Goal: Use online tool/utility: Utilize a website feature to perform a specific function

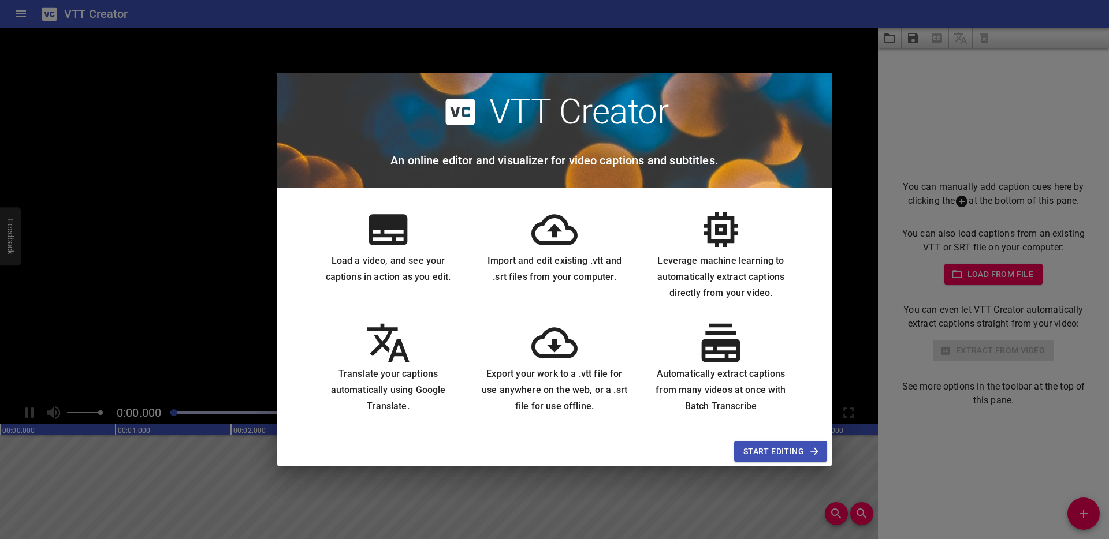
click at [775, 445] on span "Start Editing" at bounding box center [780, 452] width 74 height 14
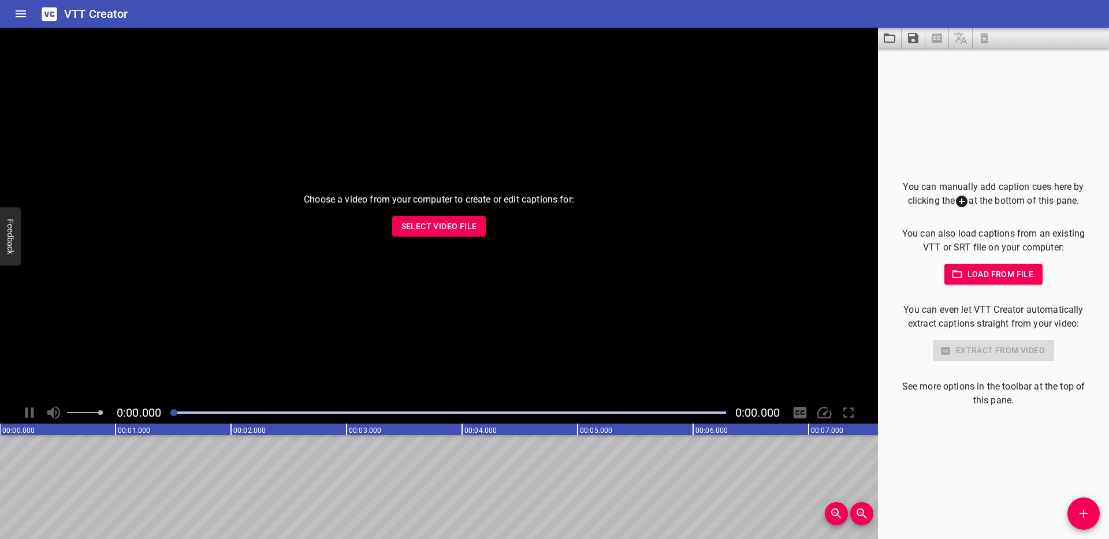
click at [433, 223] on span "Select Video File" at bounding box center [439, 226] width 76 height 14
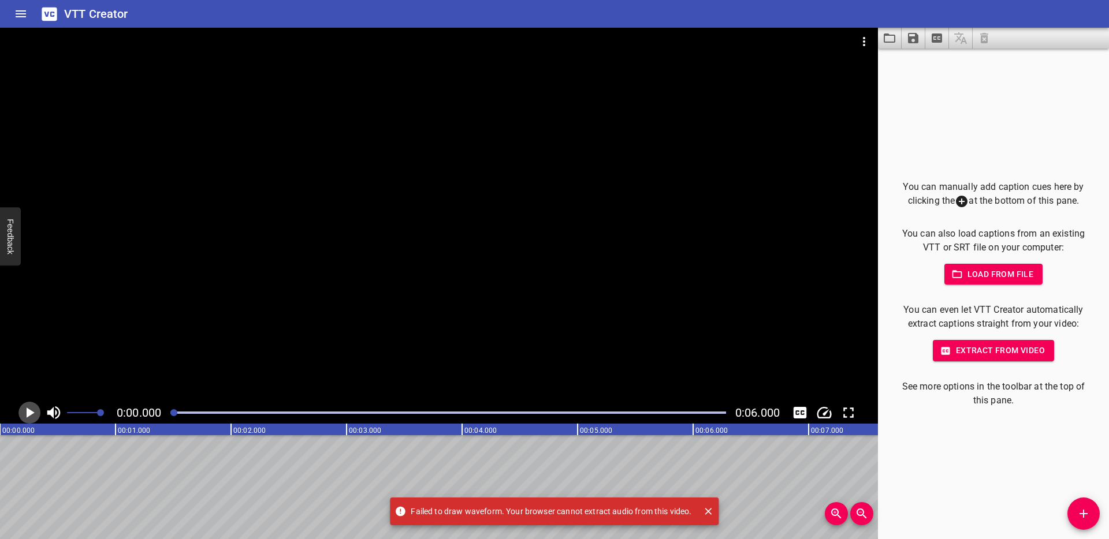
click at [28, 415] on icon "Play/Pause" at bounding box center [31, 413] width 8 height 10
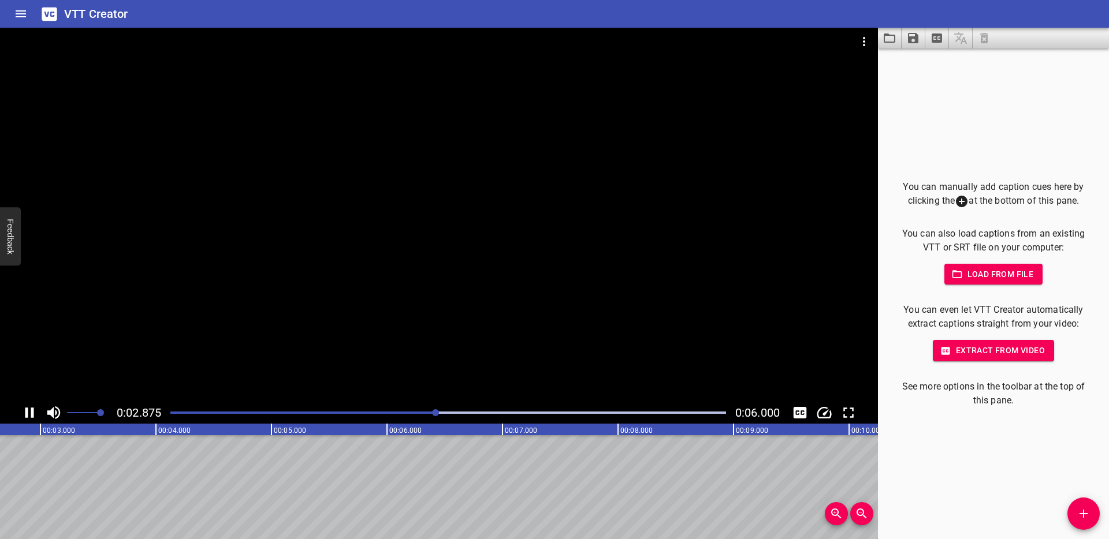
scroll to position [0, 332]
click at [998, 360] on button "Extract from video" at bounding box center [993, 350] width 121 height 21
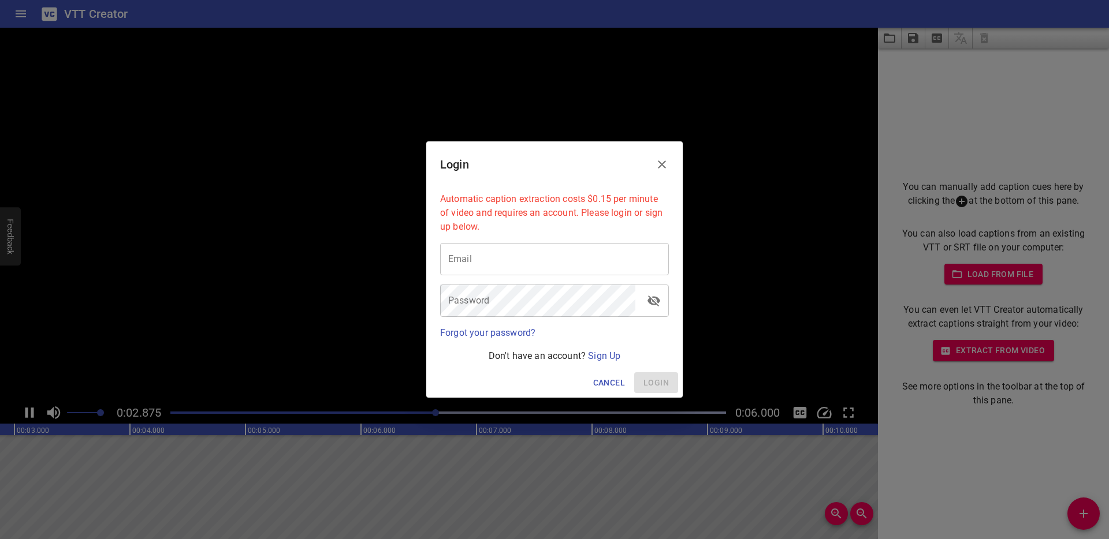
click at [599, 379] on span "Cancel" at bounding box center [609, 383] width 32 height 14
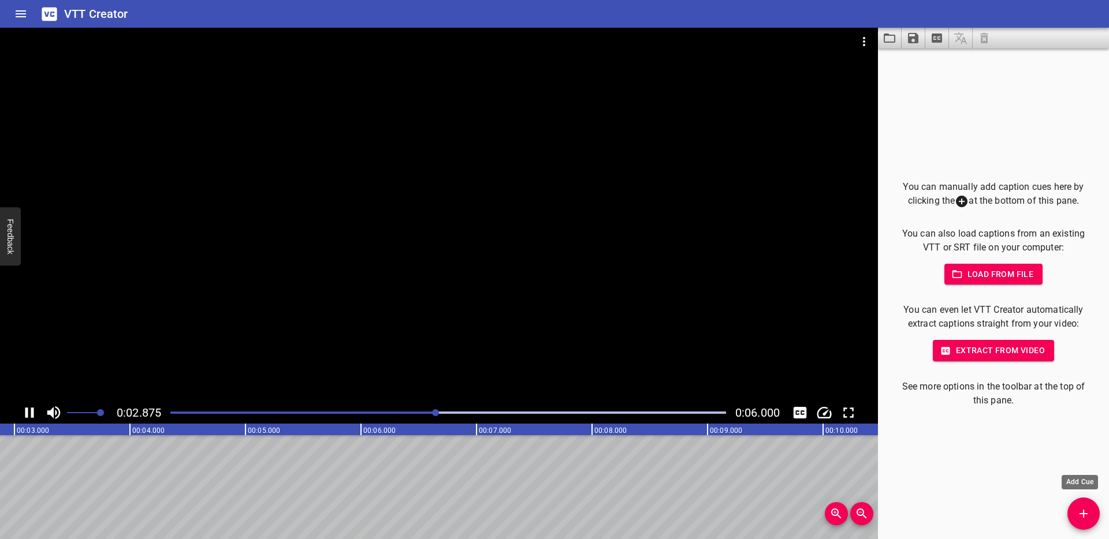
click at [1085, 519] on icon "Add Cue" at bounding box center [1083, 514] width 14 height 14
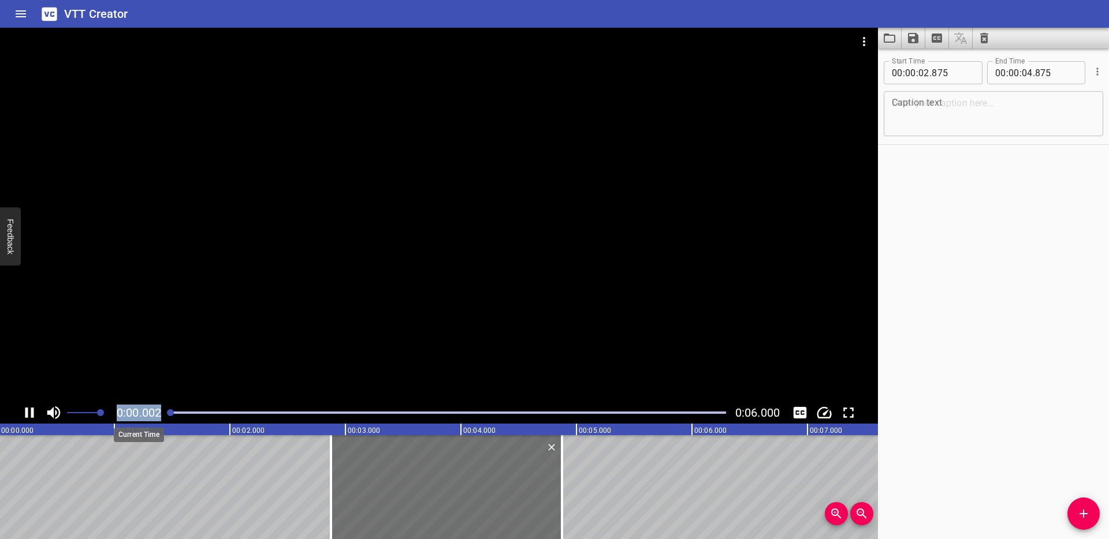
scroll to position [0, 0]
drag, startPoint x: 435, startPoint y: 411, endPoint x: 122, endPoint y: 417, distance: 312.5
click at [122, 417] on div "0:00.002 0:06.000" at bounding box center [439, 413] width 878 height 22
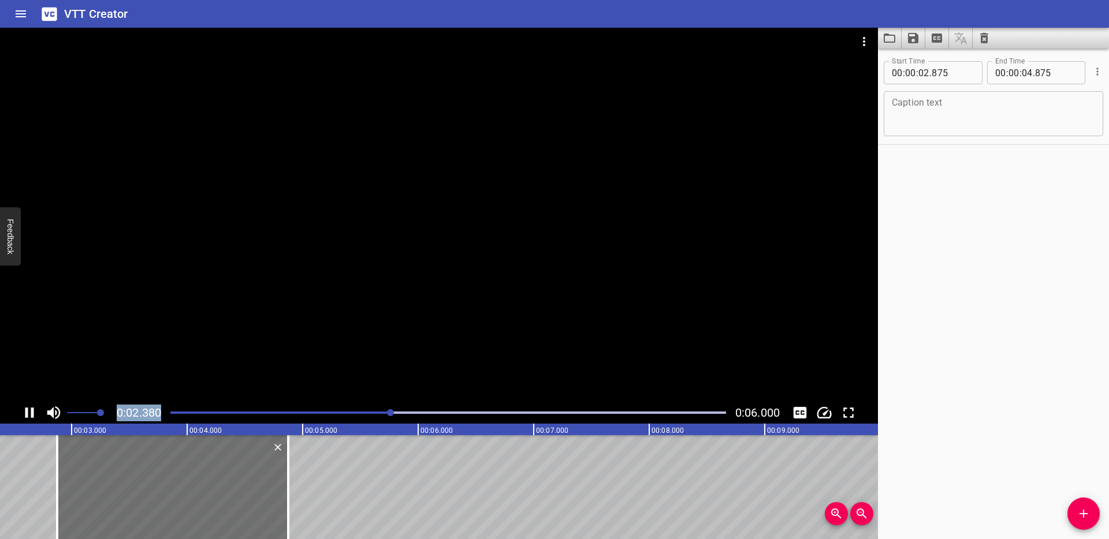
drag, startPoint x: 29, startPoint y: 408, endPoint x: 95, endPoint y: 421, distance: 67.0
click at [30, 408] on icon "Play/Pause" at bounding box center [29, 412] width 17 height 17
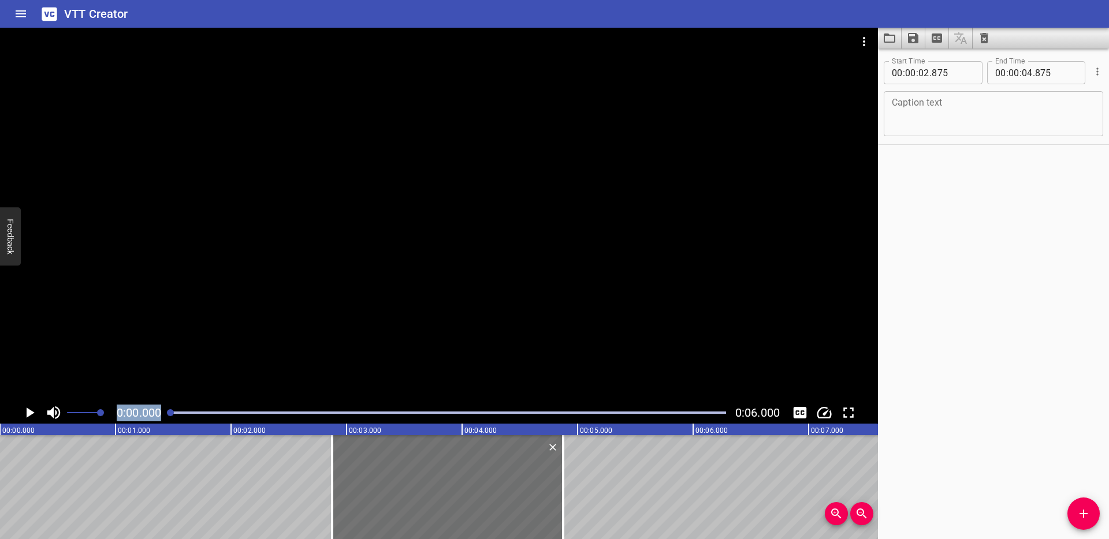
drag, startPoint x: 378, startPoint y: 410, endPoint x: 111, endPoint y: 390, distance: 267.5
click at [112, 390] on div "0:00.000 0:06.000" at bounding box center [439, 226] width 878 height 396
click at [553, 448] on icon "Delete" at bounding box center [552, 447] width 7 height 7
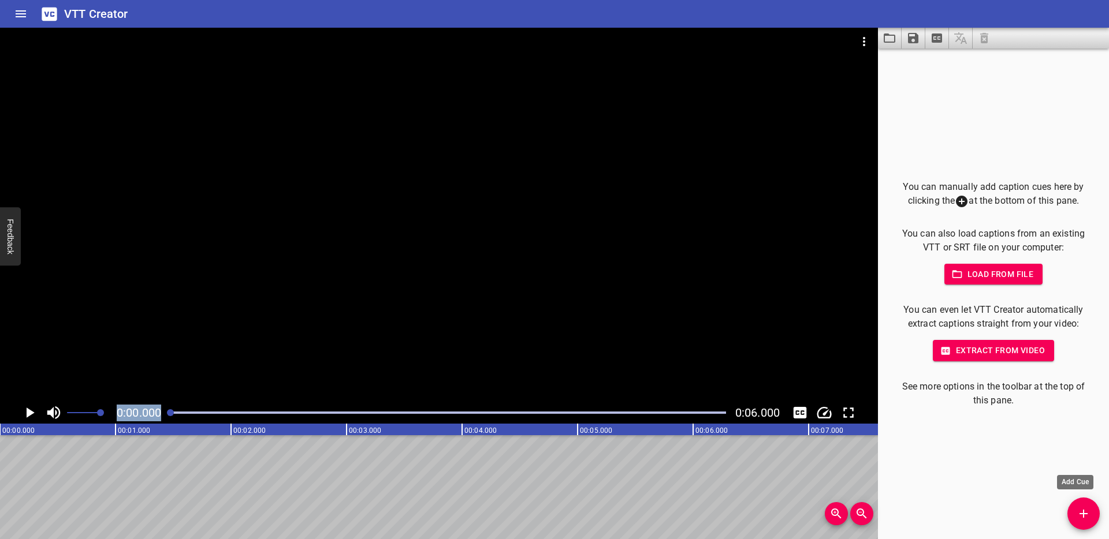
click at [1081, 512] on icon "Add Cue" at bounding box center [1083, 514] width 14 height 14
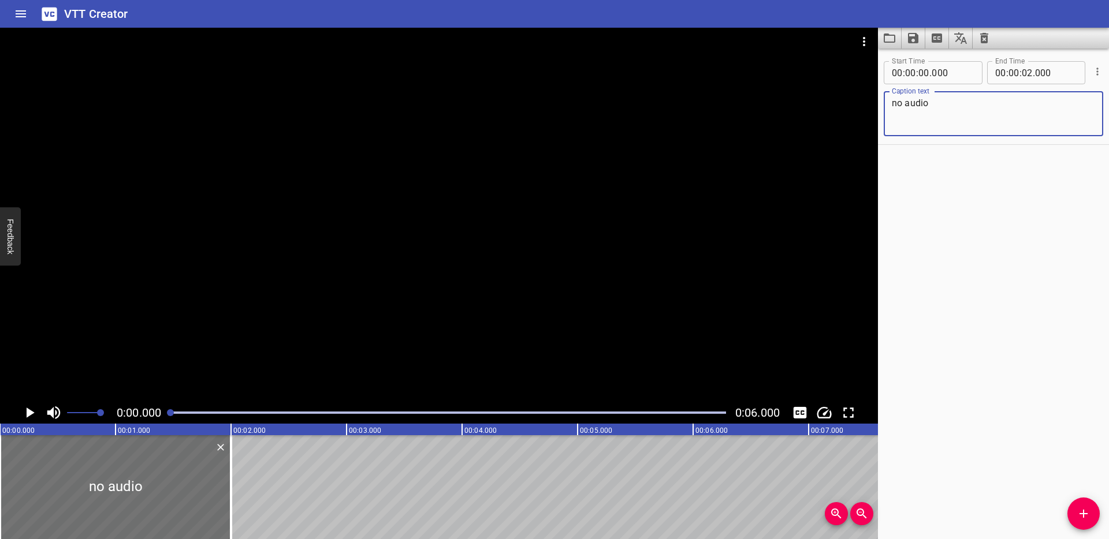
type textarea "no audio"
click at [1045, 241] on div "Start Time 00 : 00 : 00 . 000 Start Time End Time 00 : 00 : 02 . 000 End Time C…" at bounding box center [993, 294] width 231 height 491
click at [1021, 374] on div "Start Time 00 : 00 : 00 . 000 Start Time End Time 00 : 00 : 02 . 000 End Time C…" at bounding box center [993, 294] width 231 height 491
click at [911, 39] on icon "Save captions to file" at bounding box center [913, 38] width 14 height 14
click at [934, 65] on li "Save to VTT file" at bounding box center [943, 63] width 85 height 21
